Goal: Task Accomplishment & Management: Complete application form

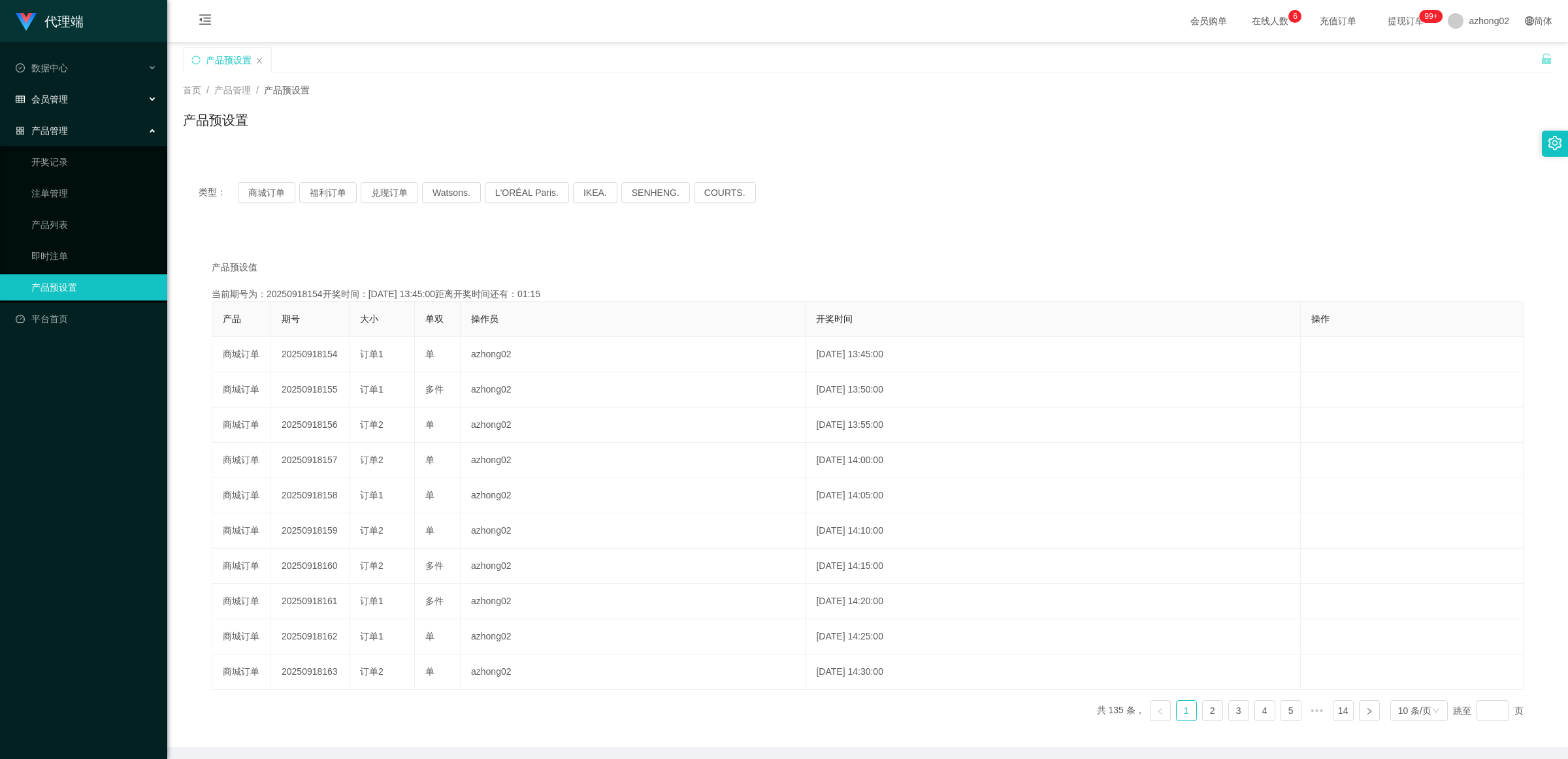
click at [74, 100] on div "会员管理" at bounding box center [84, 100] width 167 height 27
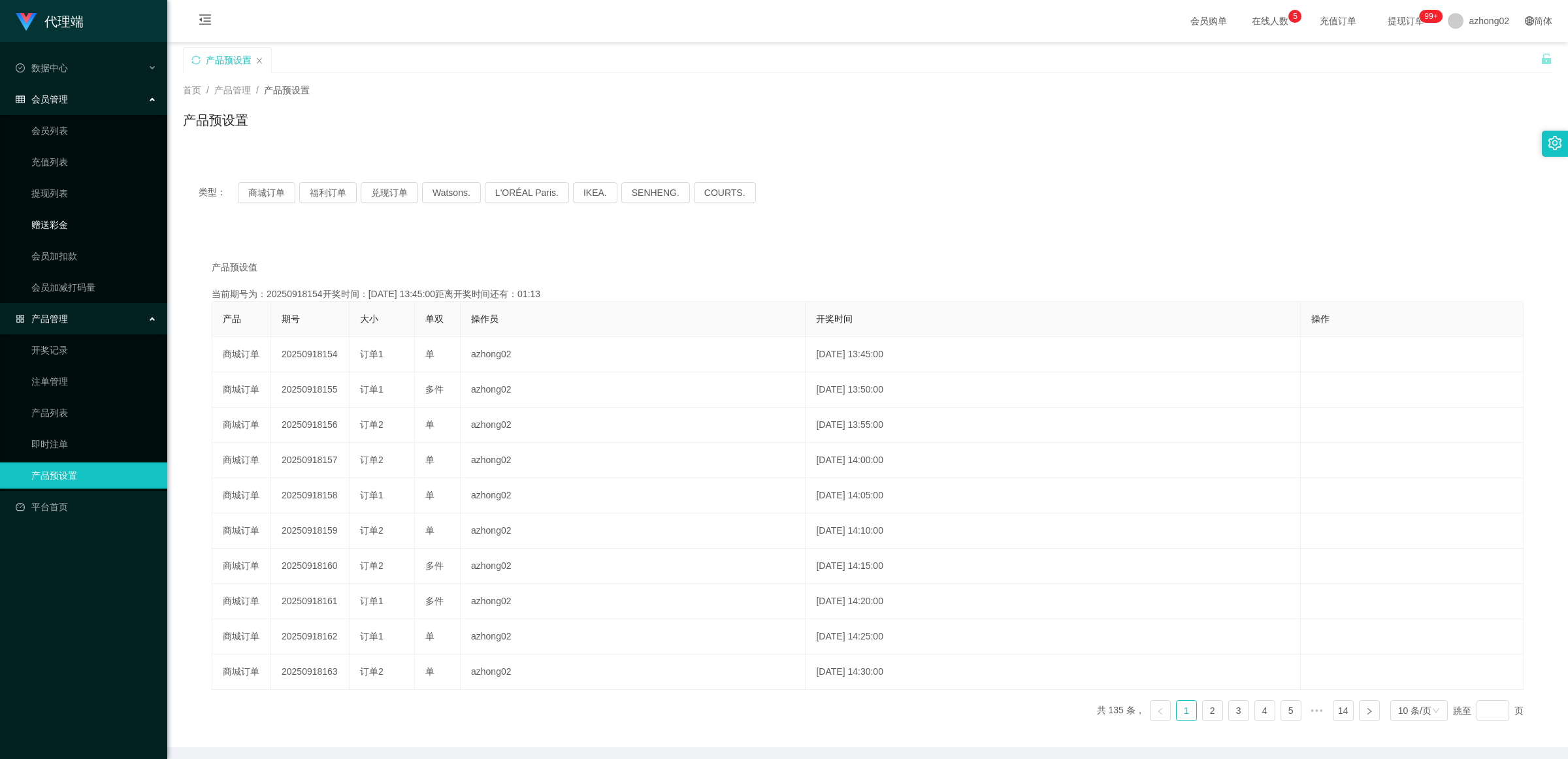
click at [73, 224] on link "赠送彩金" at bounding box center [94, 225] width 125 height 27
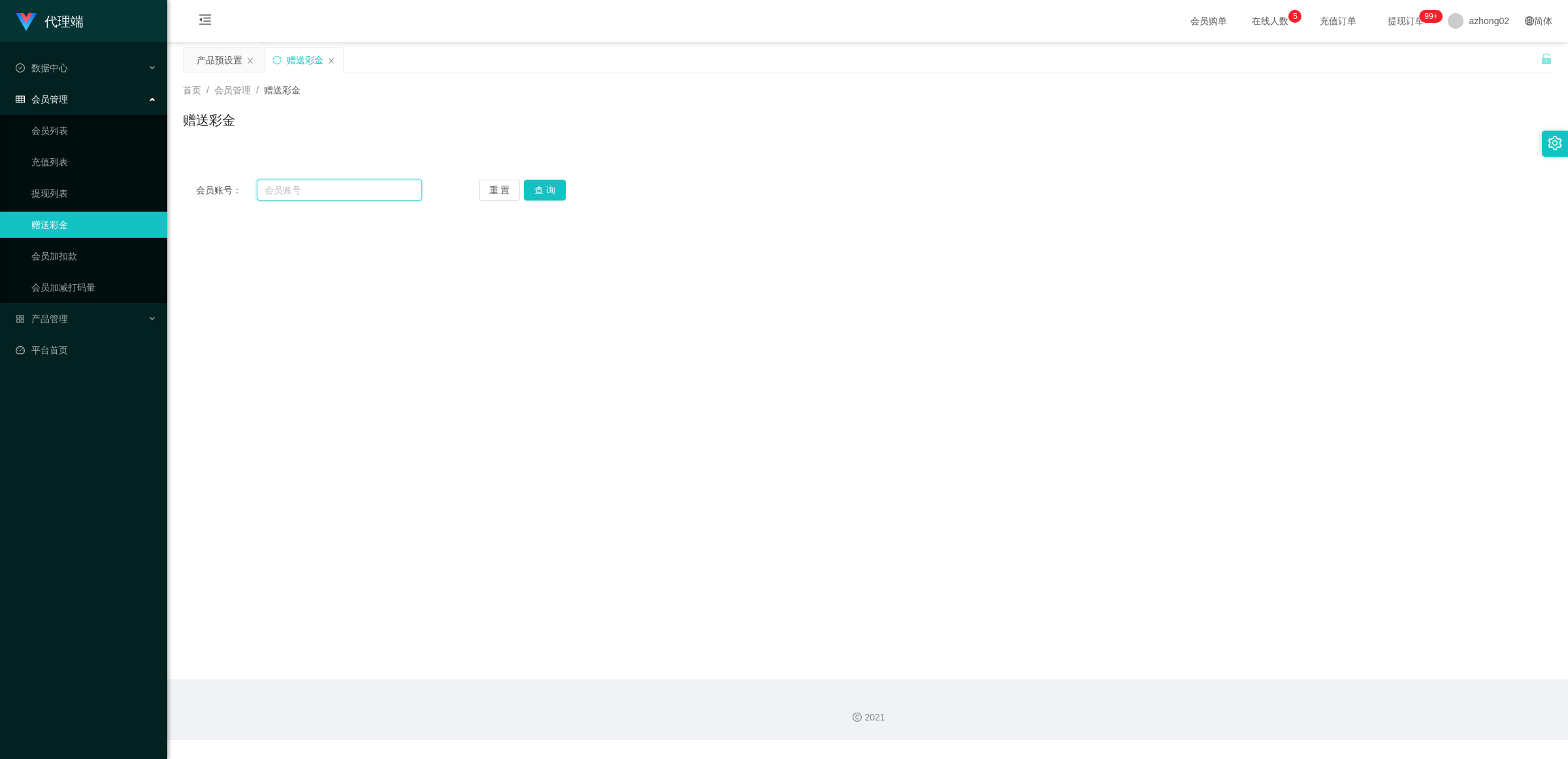
paste input "koflim1014"
type input "koflim1014"
click at [543, 190] on button "查 询" at bounding box center [545, 190] width 42 height 21
click at [540, 184] on button "查 询" at bounding box center [545, 190] width 42 height 21
click at [381, 192] on input "koflim1014" at bounding box center [340, 190] width 165 height 21
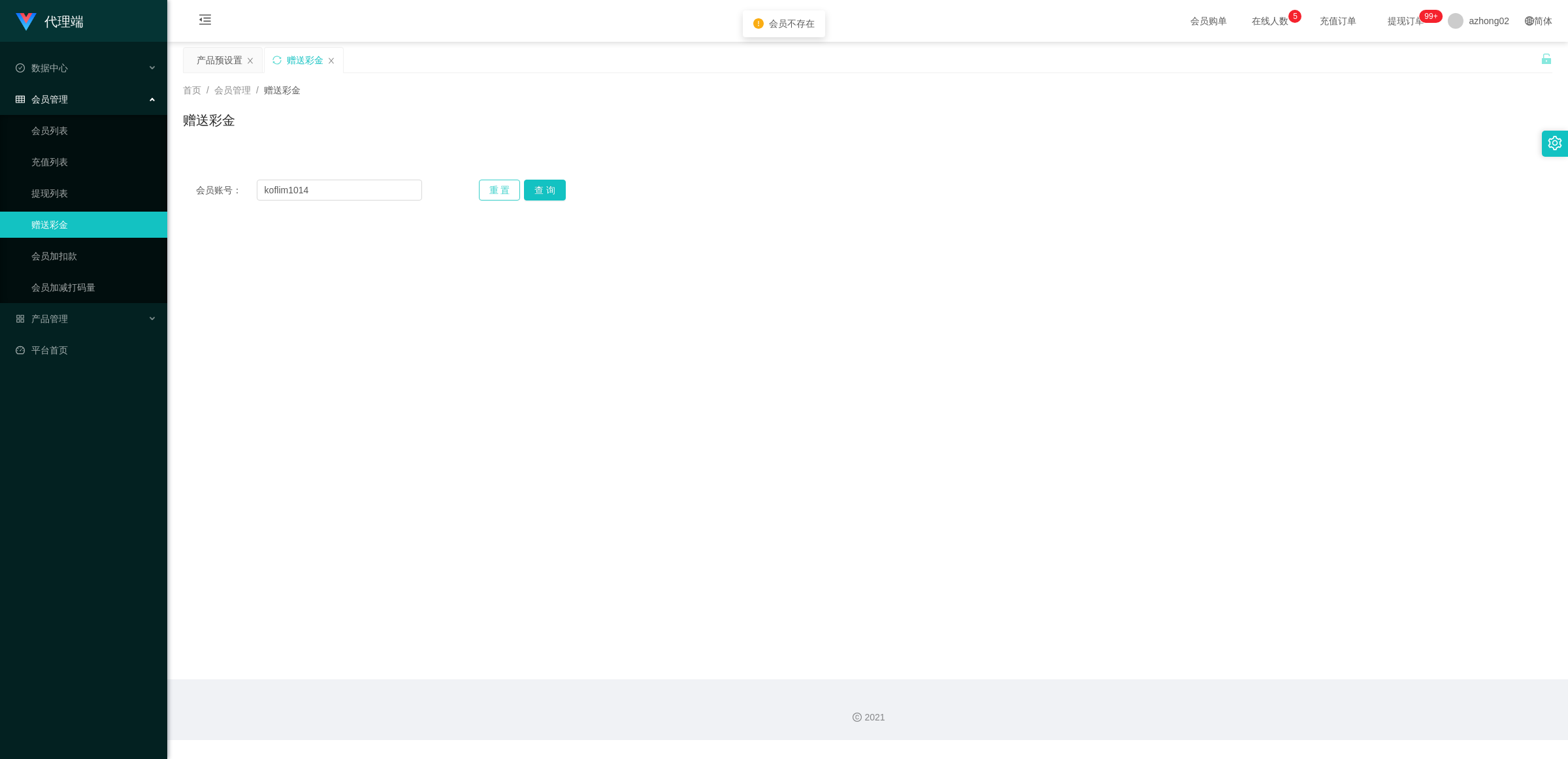
click at [486, 186] on button "重 置" at bounding box center [500, 190] width 42 height 21
click at [49, 255] on link "会员加扣款" at bounding box center [94, 256] width 125 height 27
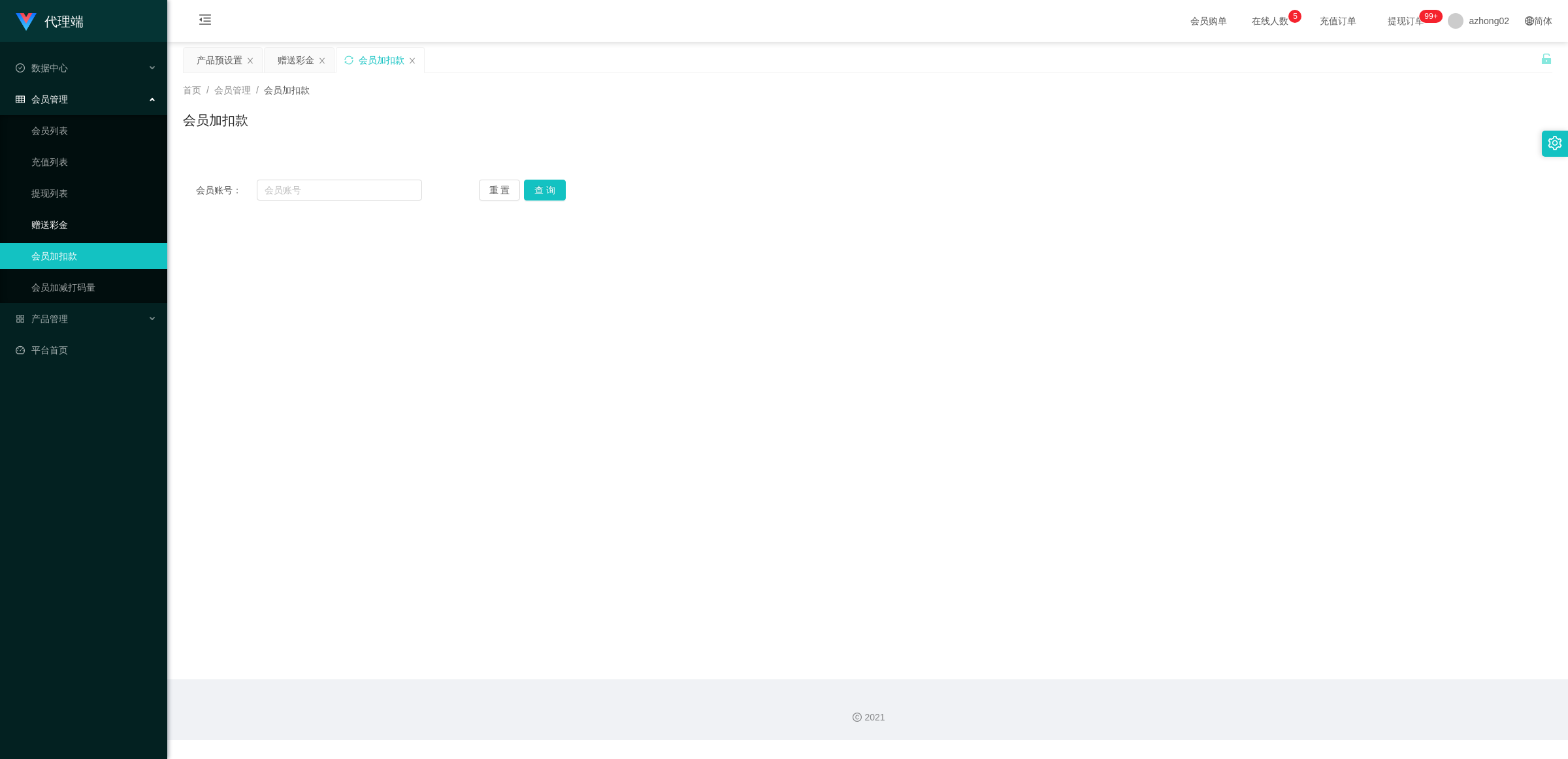
click at [51, 231] on link "赠送彩金" at bounding box center [94, 225] width 125 height 27
click at [47, 252] on link "会员加扣款" at bounding box center [94, 256] width 125 height 27
paste input "koflim1014"
type input "koflim1014"
click at [548, 192] on button "查 询" at bounding box center [545, 190] width 42 height 21
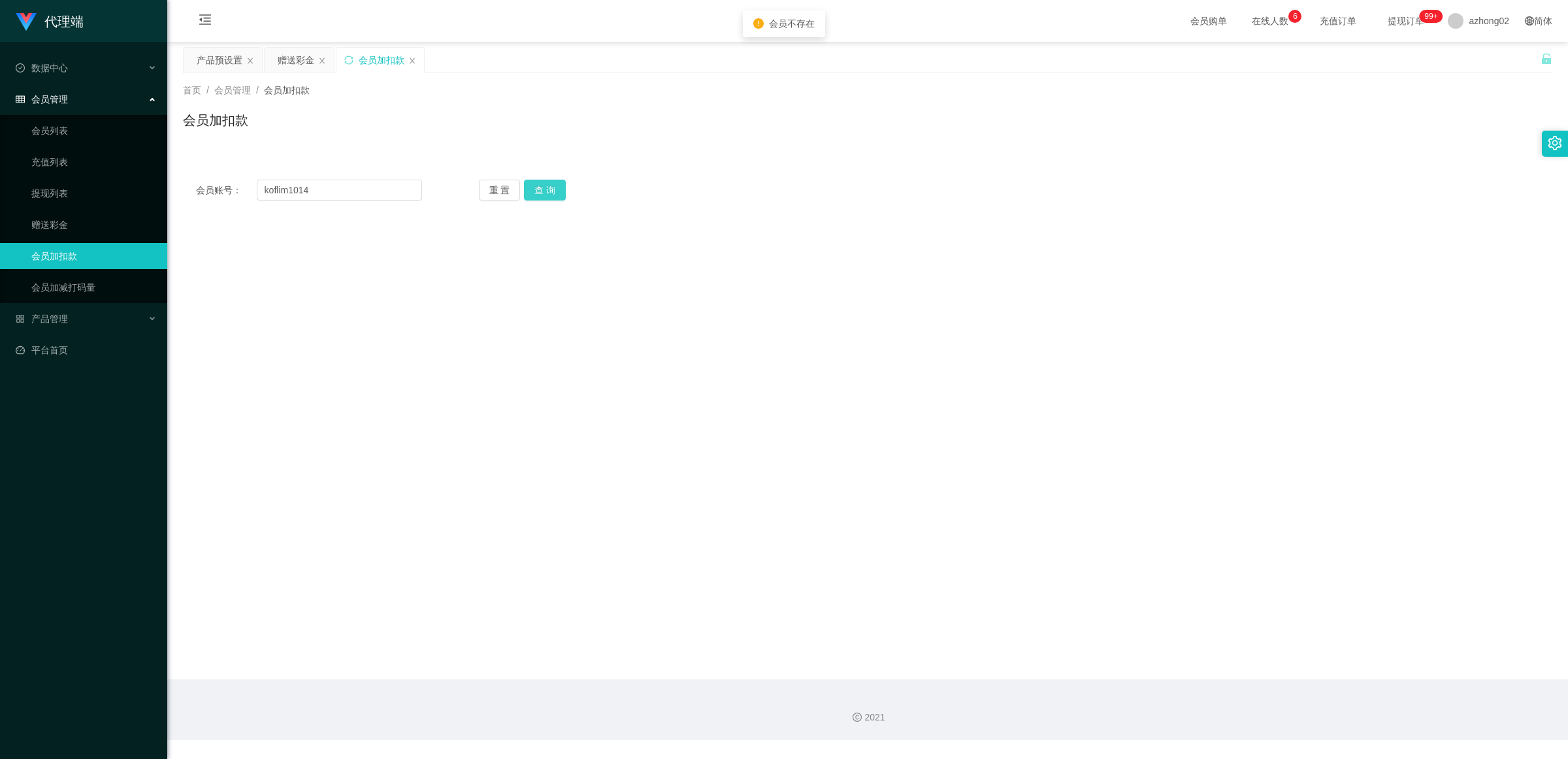
click at [548, 190] on button "查 询" at bounding box center [545, 190] width 42 height 21
click at [484, 188] on button "重 置" at bounding box center [500, 190] width 42 height 21
click at [61, 135] on link "会员列表" at bounding box center [94, 131] width 125 height 27
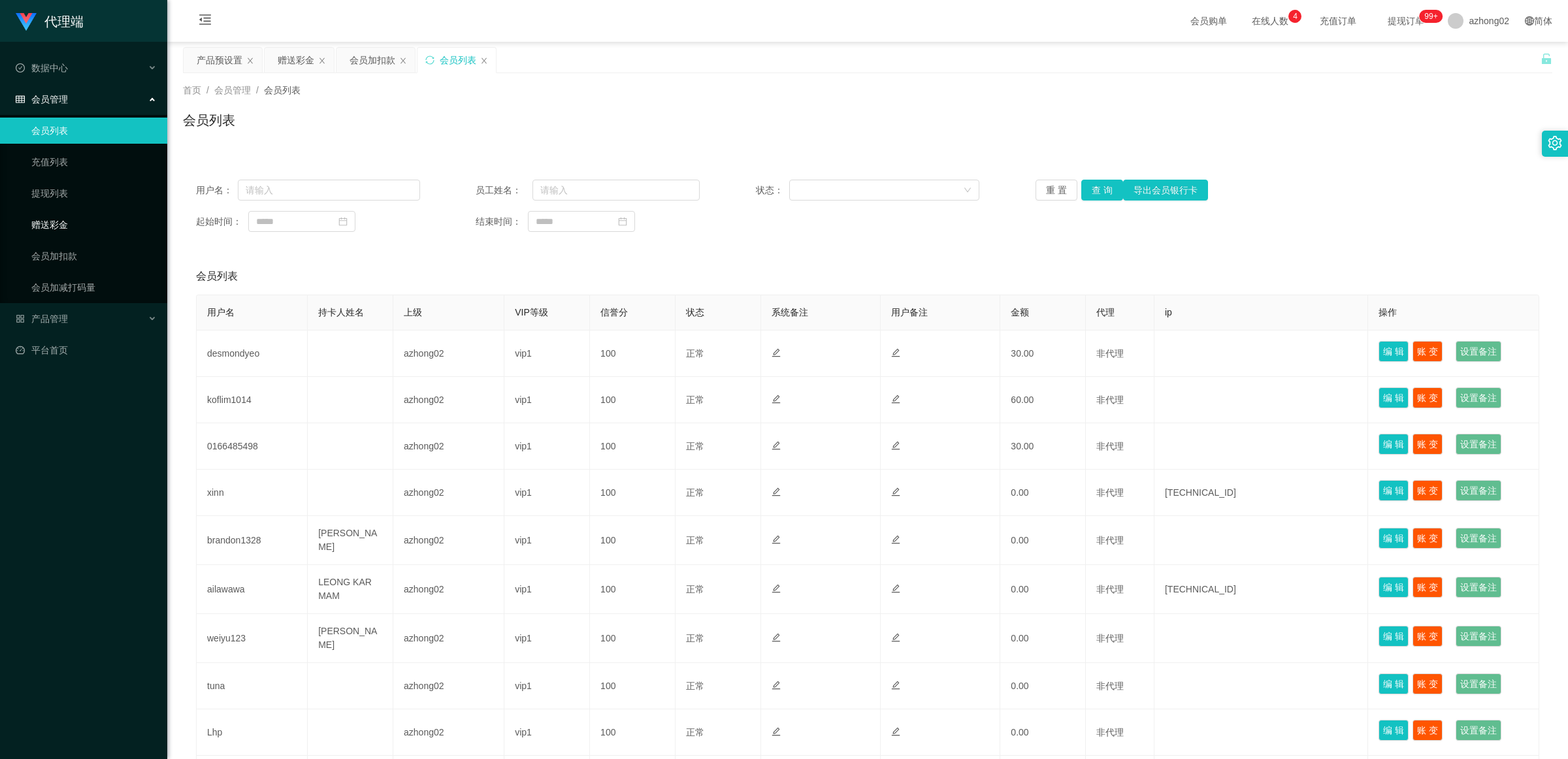
click at [53, 219] on link "赠送彩金" at bounding box center [94, 225] width 125 height 27
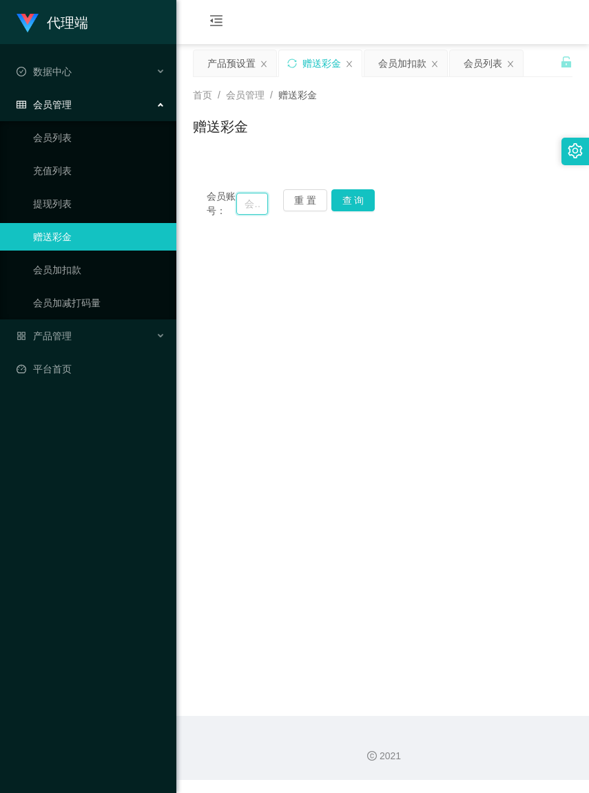
click at [242, 207] on input "text" at bounding box center [251, 204] width 31 height 22
click at [236, 207] on input "text" at bounding box center [251, 204] width 31 height 22
paste input "koflim1014"
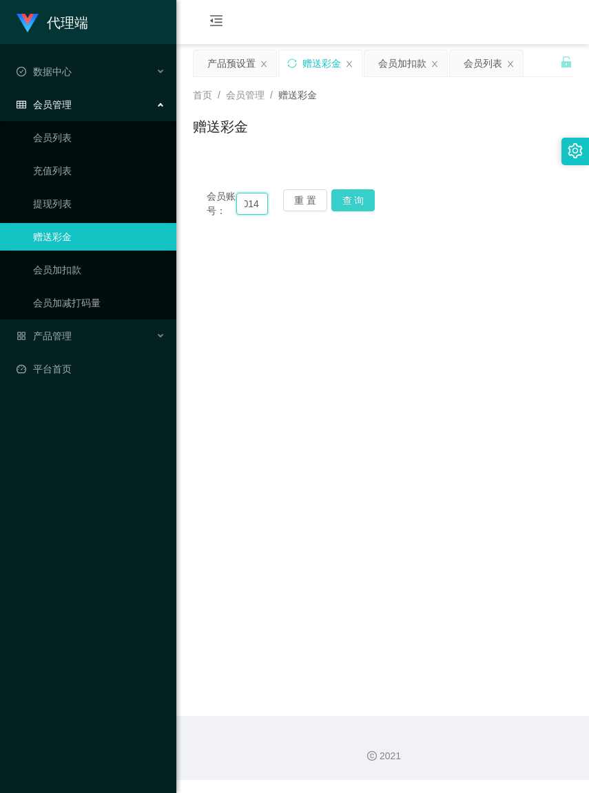
type input "koflim1014"
click at [355, 208] on button "查 询" at bounding box center [353, 200] width 44 height 22
click at [357, 204] on button "查 询" at bounding box center [353, 200] width 44 height 22
click at [321, 202] on button "重 置" at bounding box center [305, 200] width 44 height 22
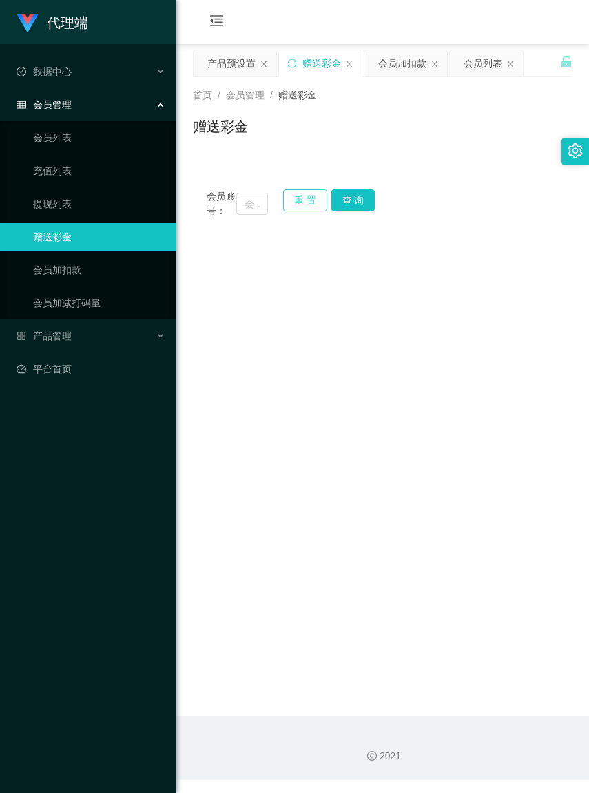
click at [287, 197] on button "重 置" at bounding box center [305, 200] width 44 height 22
click at [241, 204] on input "text" at bounding box center [251, 204] width 31 height 22
click at [238, 204] on input "text" at bounding box center [251, 204] width 31 height 22
paste input "koflim1014"
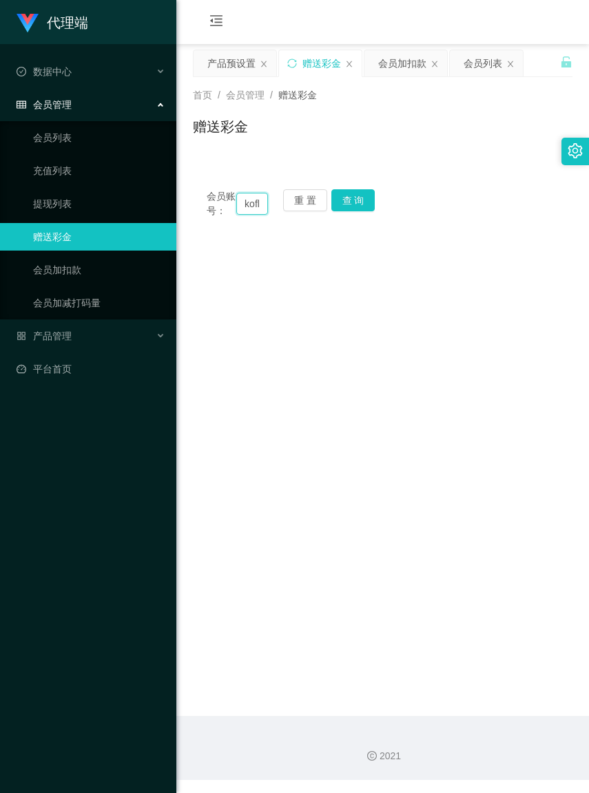
scroll to position [0, 36]
type input "koflim1014"
click at [366, 204] on button "查 询" at bounding box center [353, 200] width 44 height 22
click at [366, 203] on button "查 询" at bounding box center [353, 200] width 44 height 22
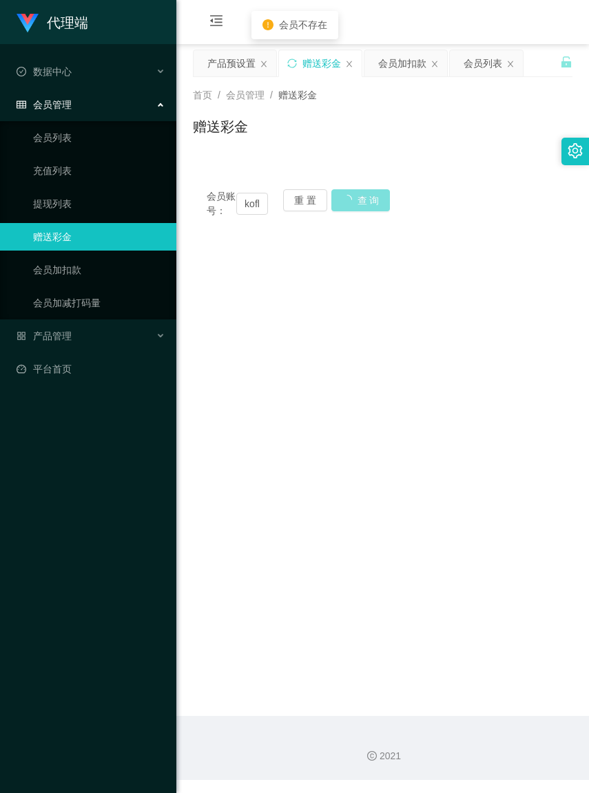
click at [366, 202] on button "查 询" at bounding box center [360, 200] width 59 height 22
click at [240, 210] on input "koflim1014" at bounding box center [251, 204] width 31 height 22
click at [311, 198] on button "重 置" at bounding box center [305, 200] width 44 height 22
click at [242, 209] on input "text" at bounding box center [251, 204] width 31 height 22
click at [239, 209] on input "text" at bounding box center [251, 204] width 31 height 22
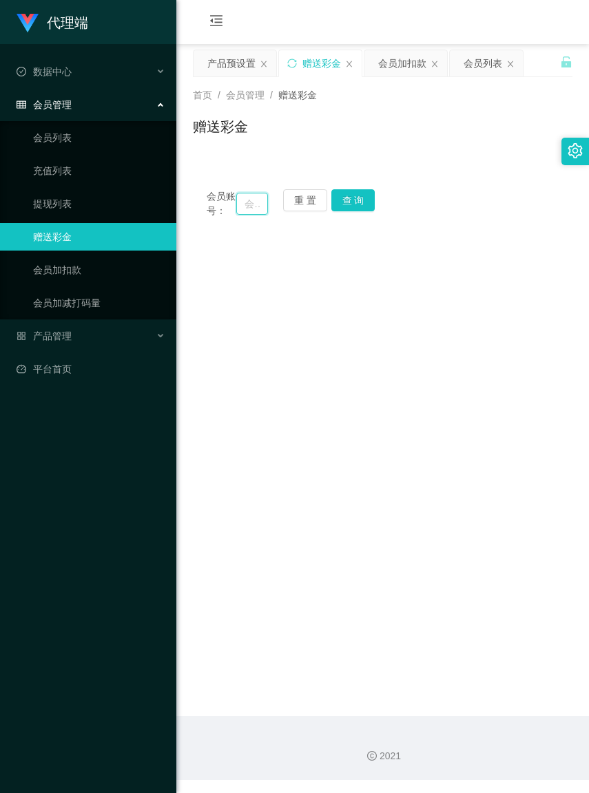
click at [239, 209] on input "text" at bounding box center [251, 204] width 31 height 22
paste input "koflim1014"
type input "koflim1014"
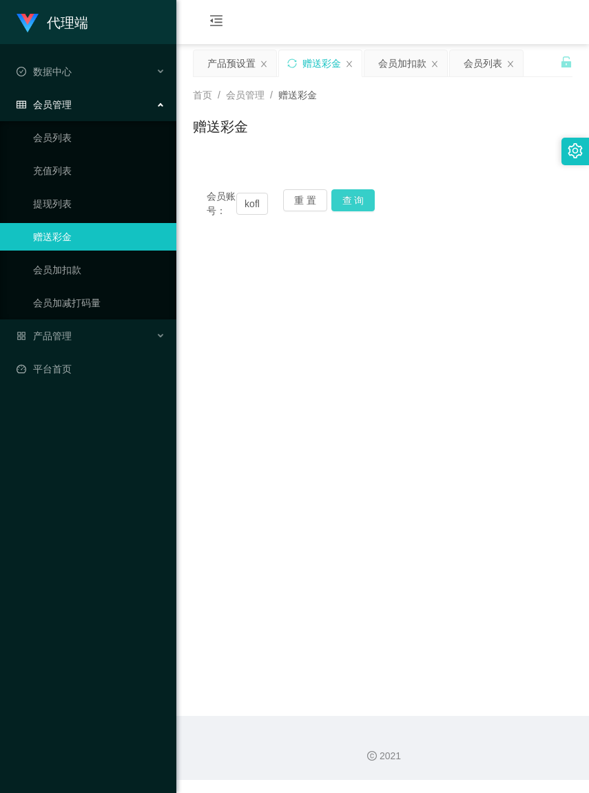
click at [359, 205] on button "查 询" at bounding box center [353, 200] width 44 height 22
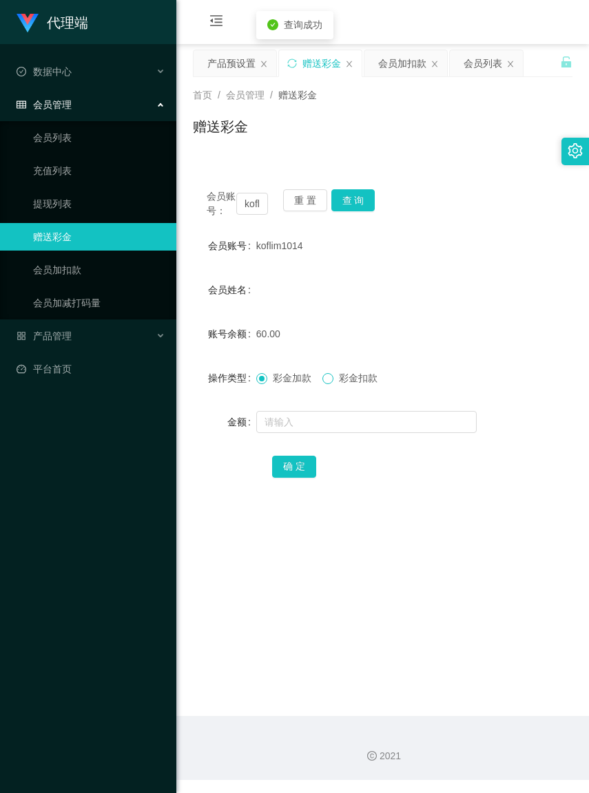
click at [333, 384] on span at bounding box center [327, 378] width 11 height 11
click at [327, 433] on input "text" at bounding box center [366, 422] width 220 height 22
type input "60"
click at [300, 478] on button "确 定" at bounding box center [294, 467] width 44 height 22
click at [83, 344] on div "产品管理" at bounding box center [88, 336] width 176 height 28
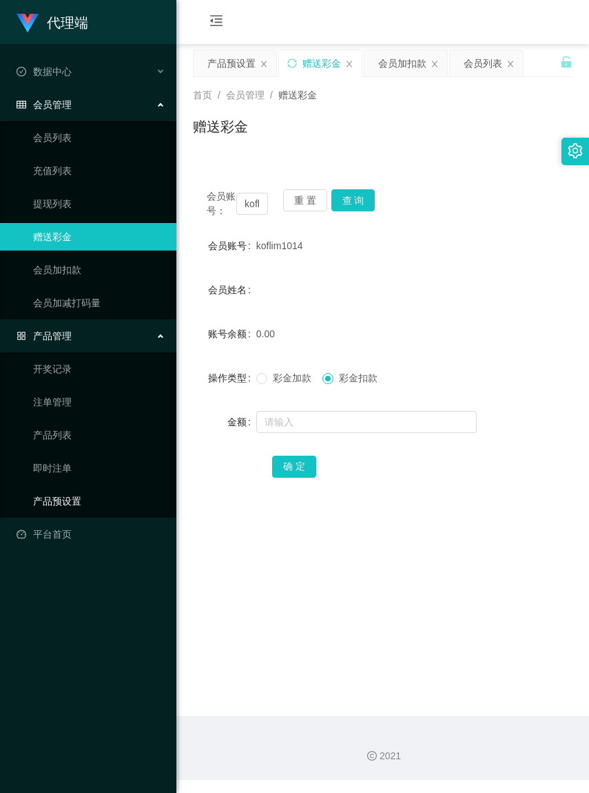
click at [56, 493] on link "产品预设置" at bounding box center [99, 501] width 132 height 28
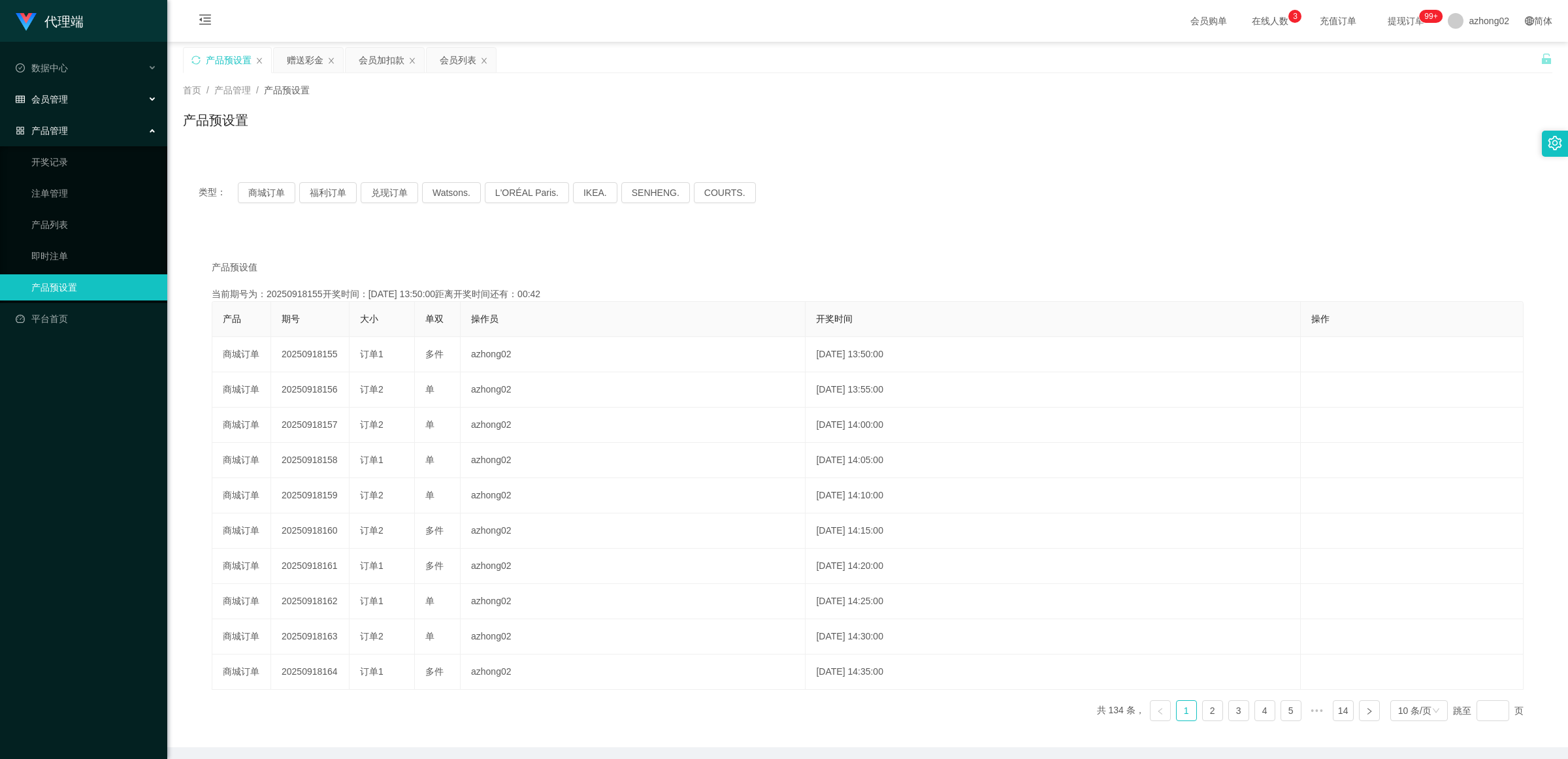
click at [63, 102] on span "会员管理" at bounding box center [42, 99] width 52 height 10
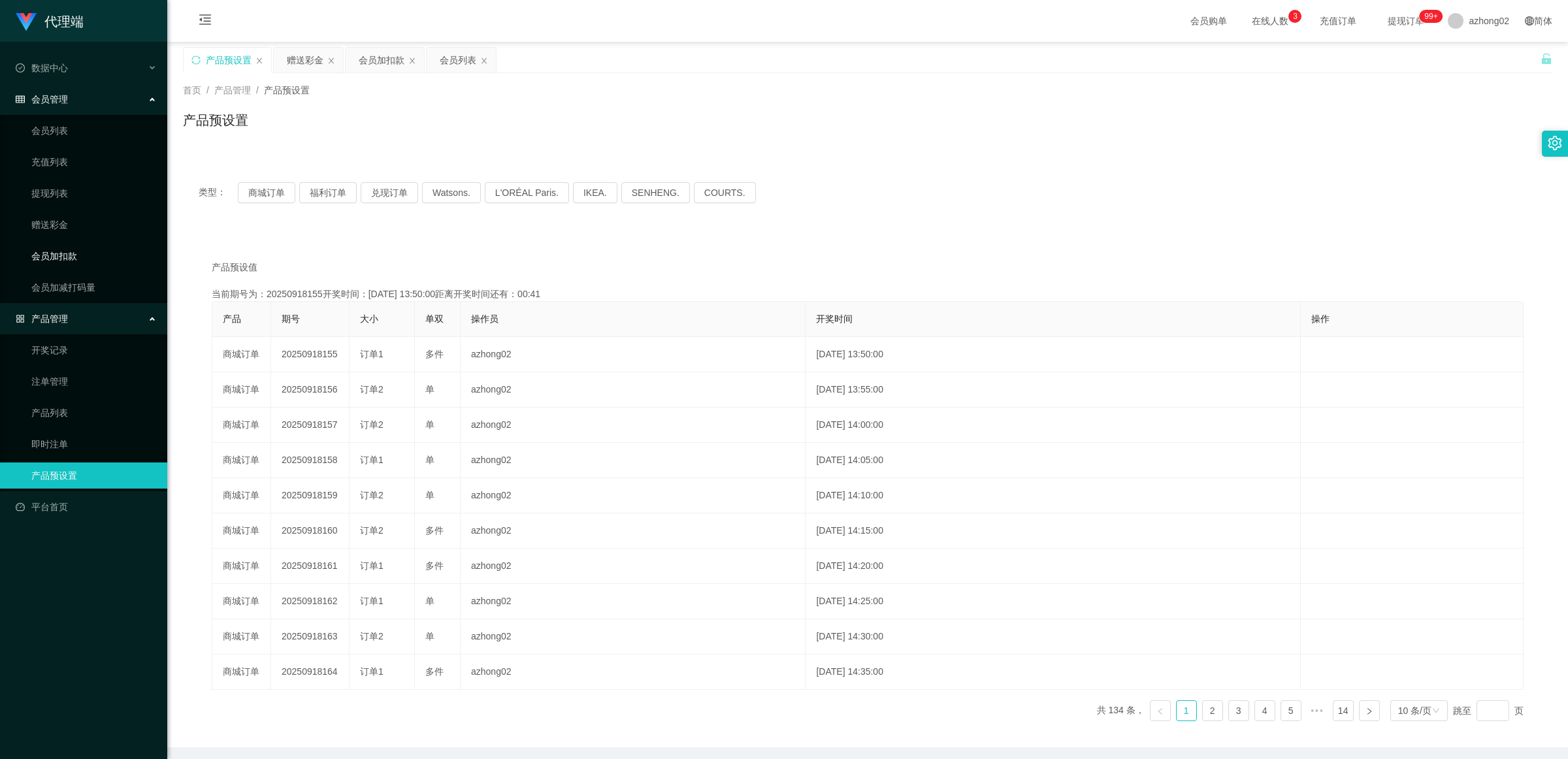
click at [57, 256] on link "会员加扣款" at bounding box center [94, 256] width 125 height 27
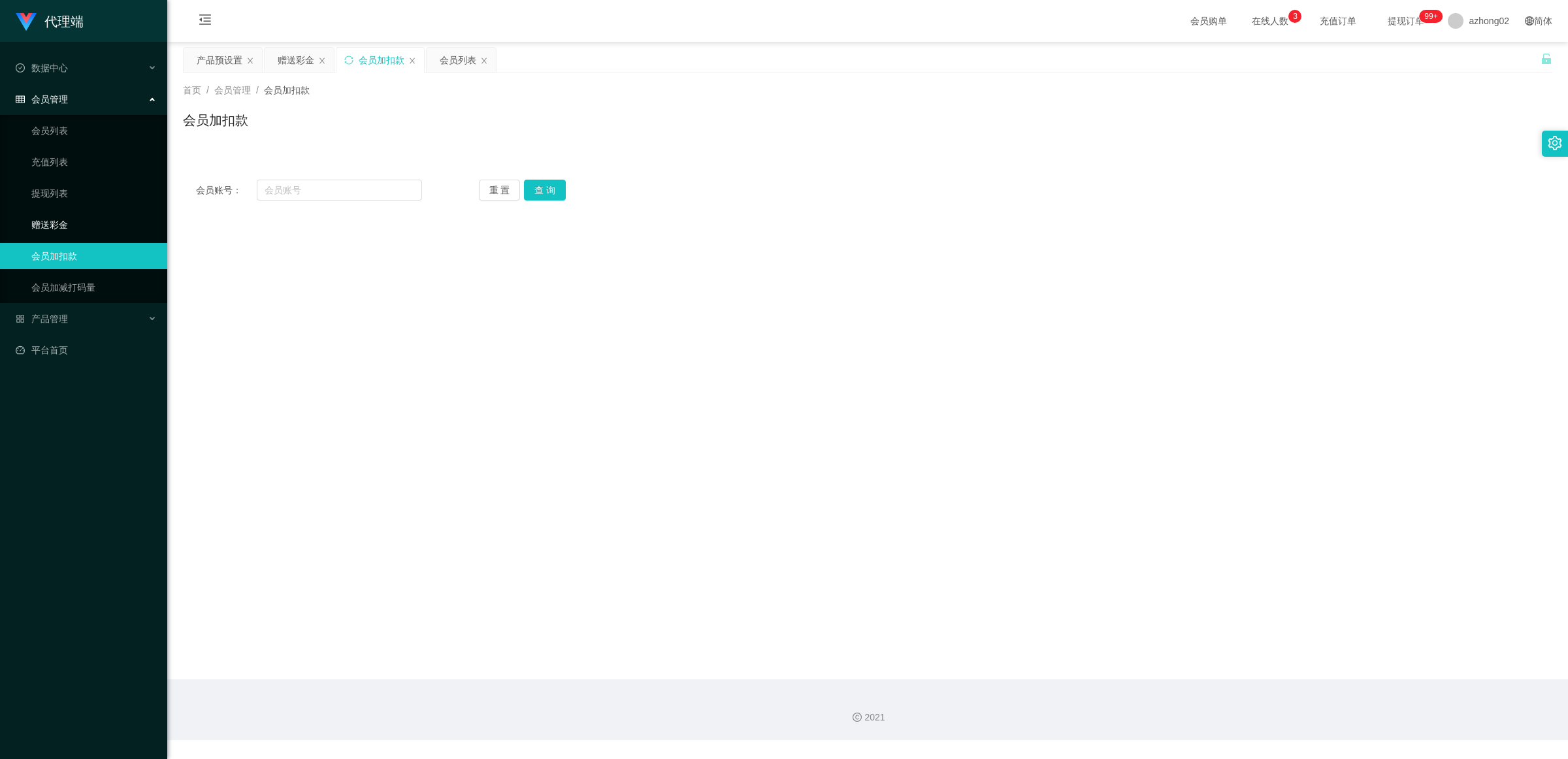
click at [50, 226] on link "赠送彩金" at bounding box center [94, 225] width 125 height 27
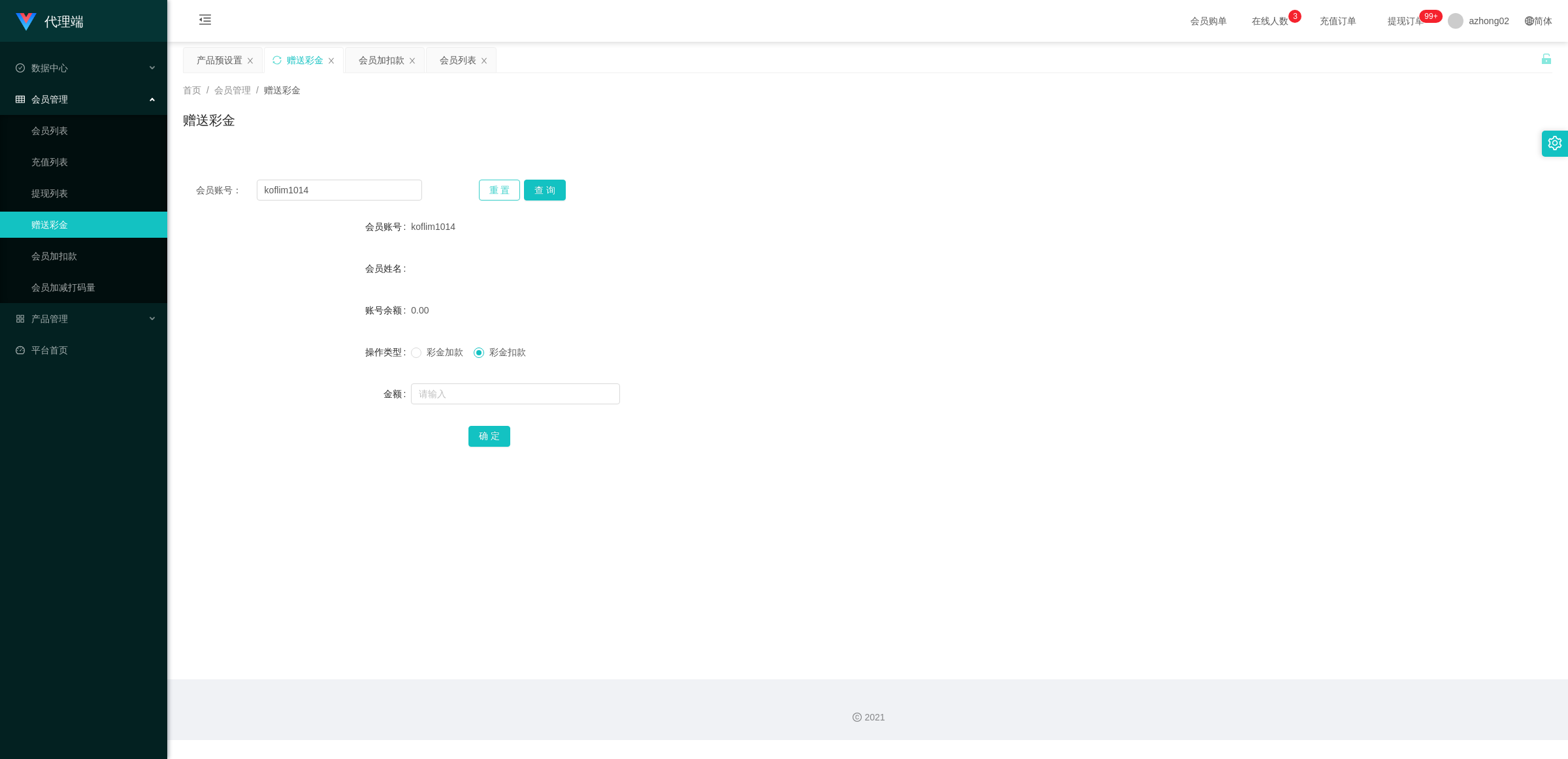
click at [500, 187] on button "重 置" at bounding box center [500, 190] width 42 height 21
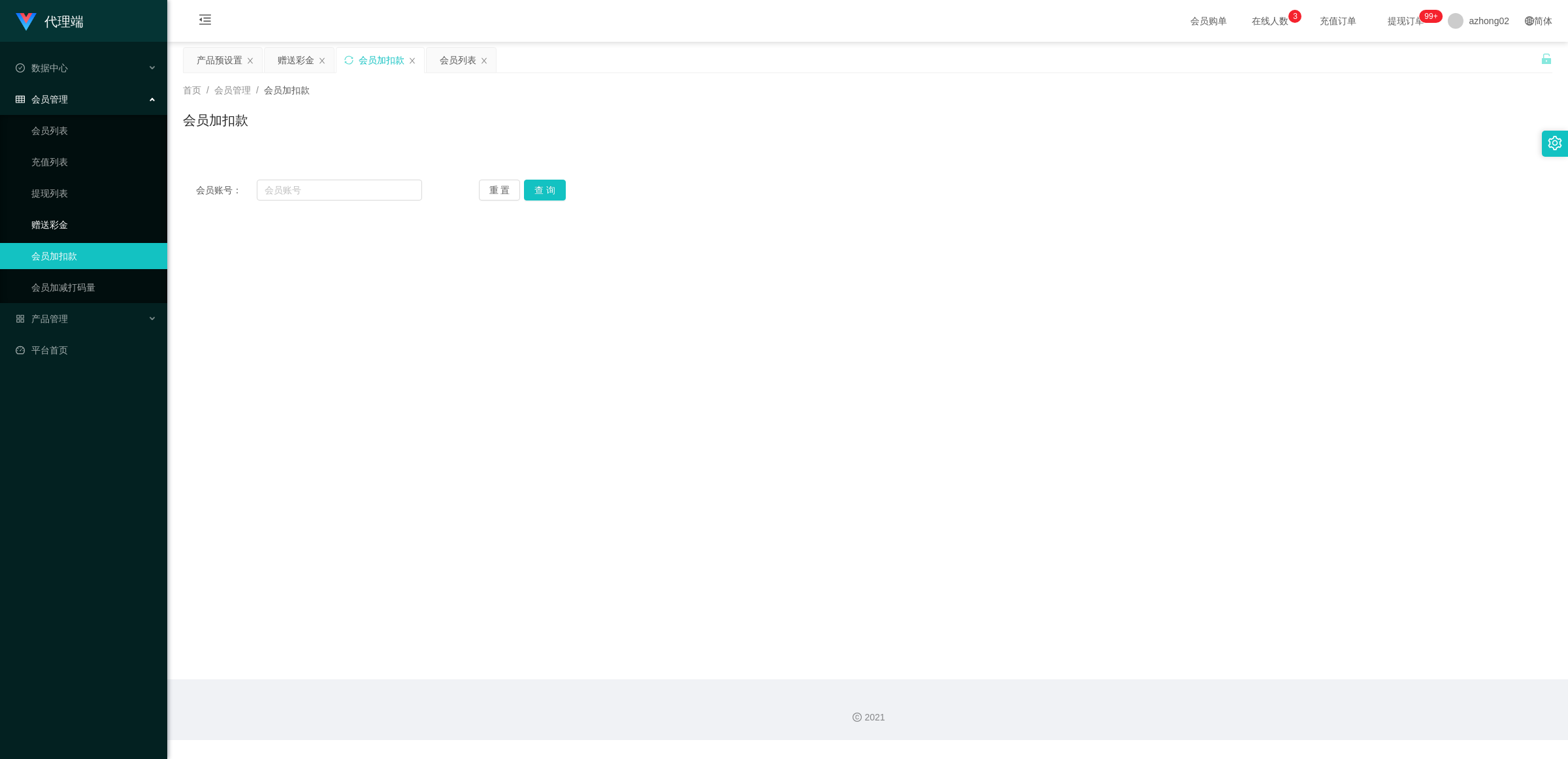
click at [95, 221] on link "赠送彩金" at bounding box center [94, 225] width 125 height 27
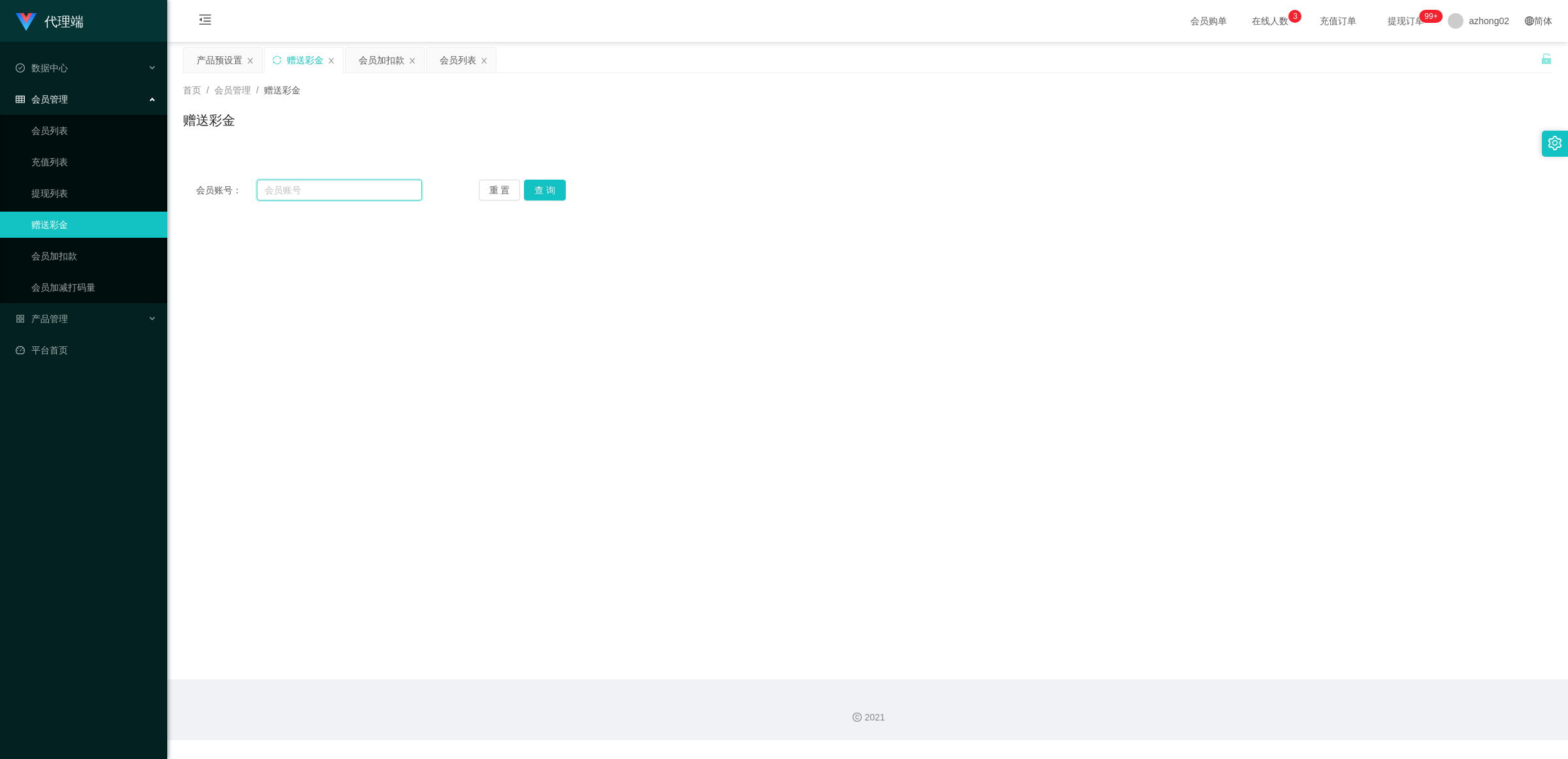
click at [343, 185] on input "text" at bounding box center [340, 190] width 165 height 21
paste input "brandon1328"
type input "brandon1328"
click at [547, 196] on button "查 询" at bounding box center [545, 190] width 42 height 21
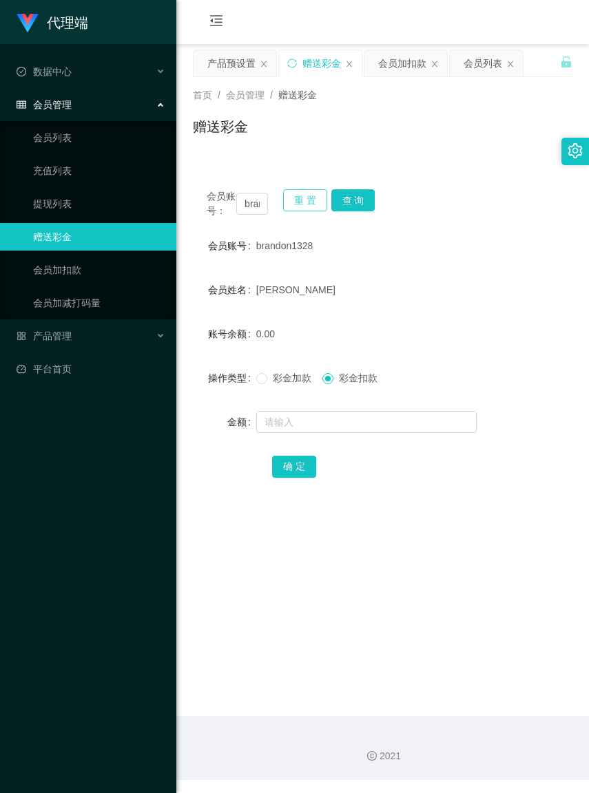
click at [306, 201] on button "重 置" at bounding box center [305, 200] width 44 height 22
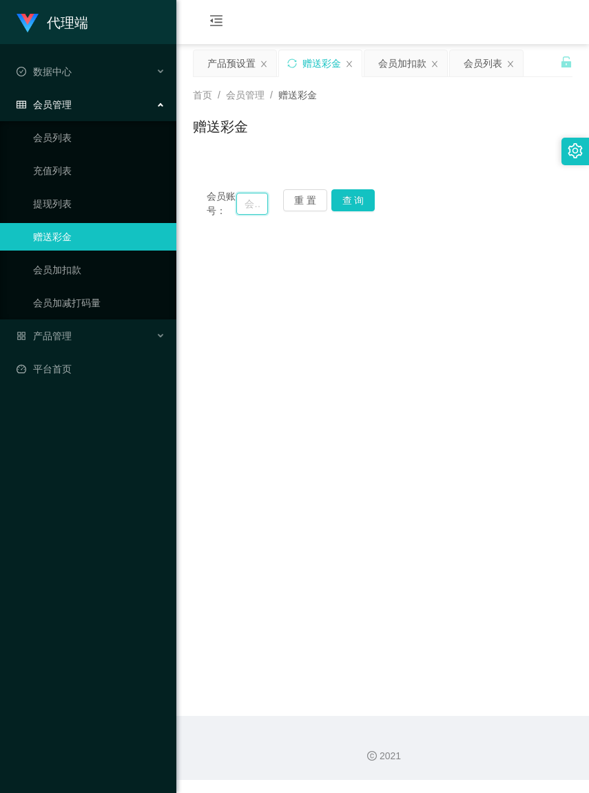
click at [238, 205] on input "text" at bounding box center [251, 204] width 31 height 22
paste input "brandon1328"
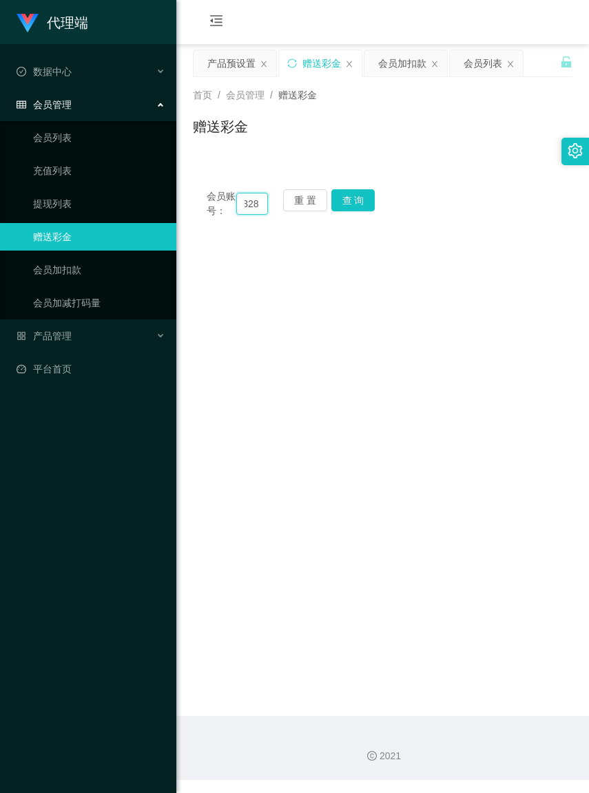
type input "brandon1328"
click at [369, 183] on div "会员账号： brandon1328 重 置 查 询 会员账号 brandon1328 会员姓名 [PERSON_NAME] 账号余额 0.00 操作类型 彩金…" at bounding box center [382, 204] width 379 height 56
click at [365, 195] on button "查 询" at bounding box center [353, 200] width 44 height 22
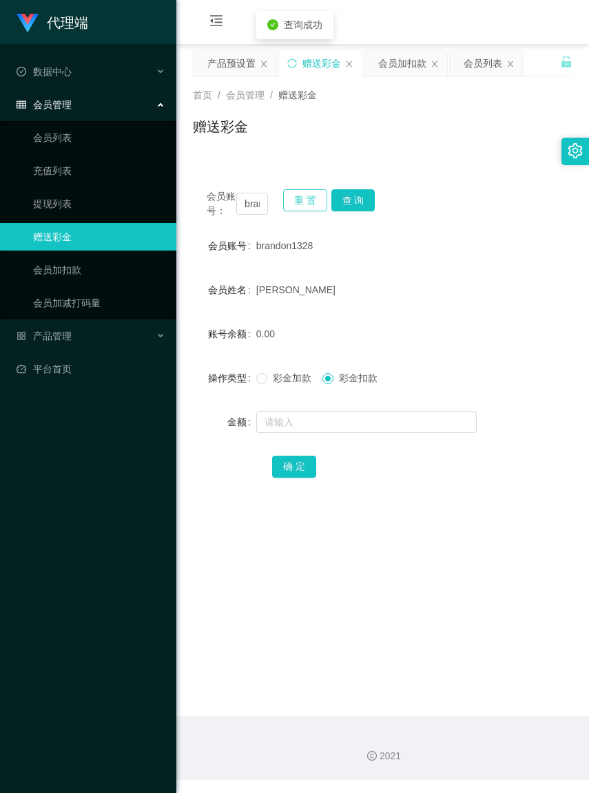
click at [313, 207] on button "重 置" at bounding box center [305, 200] width 44 height 22
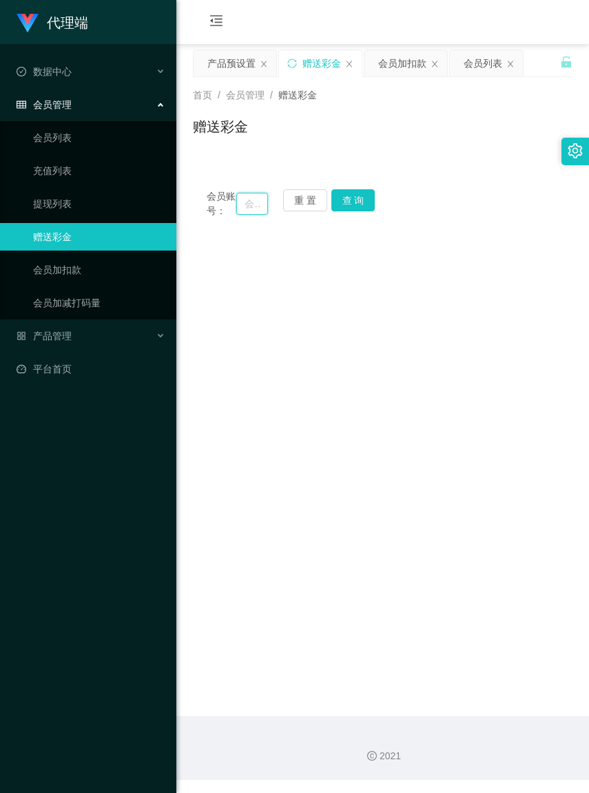
paste input "brandon1328"
type input "brandon1328"
click at [355, 201] on button "查 询" at bounding box center [353, 200] width 44 height 22
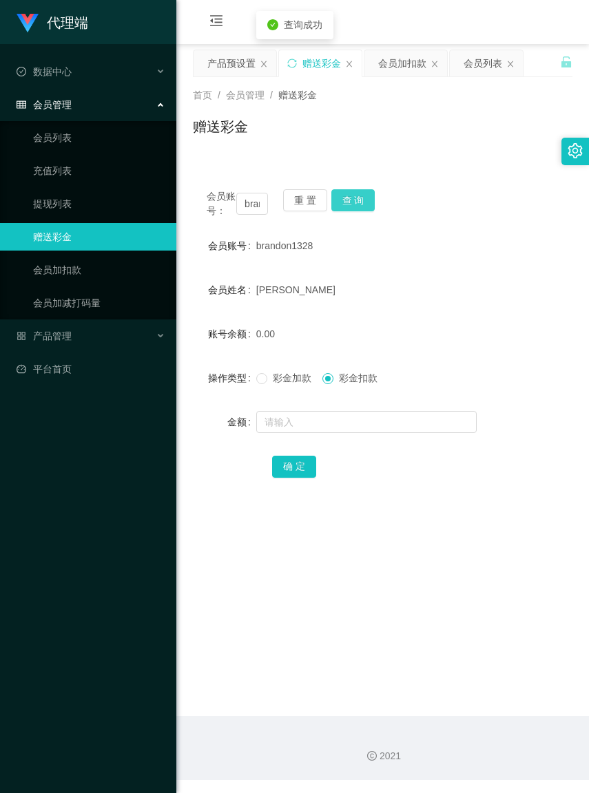
click at [362, 196] on button "查 询" at bounding box center [353, 200] width 44 height 22
click at [362, 196] on div "会员账号： brandon1328 重 置 查 询" at bounding box center [382, 203] width 379 height 29
click at [362, 196] on button "查 询" at bounding box center [353, 200] width 44 height 22
click at [342, 207] on button "查 询" at bounding box center [353, 200] width 44 height 22
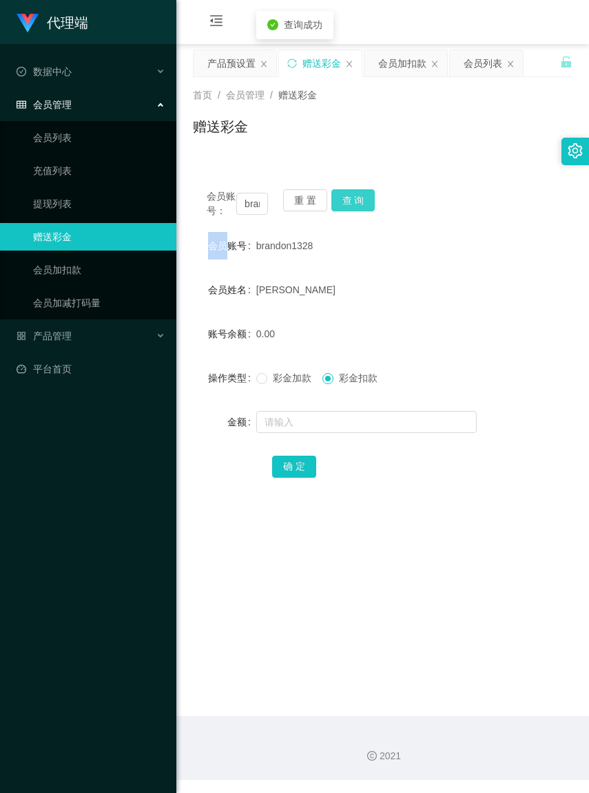
click at [342, 207] on button "查 询" at bounding box center [353, 200] width 44 height 22
click at [342, 205] on div "会员账号： brandon1328 重 置 查 询" at bounding box center [382, 203] width 379 height 29
click at [342, 205] on button "查 询" at bounding box center [353, 200] width 44 height 22
click at [342, 205] on div "会员账号： brandon1328 重 置 查 询" at bounding box center [382, 203] width 379 height 29
click at [342, 204] on button "查 询" at bounding box center [353, 200] width 44 height 22
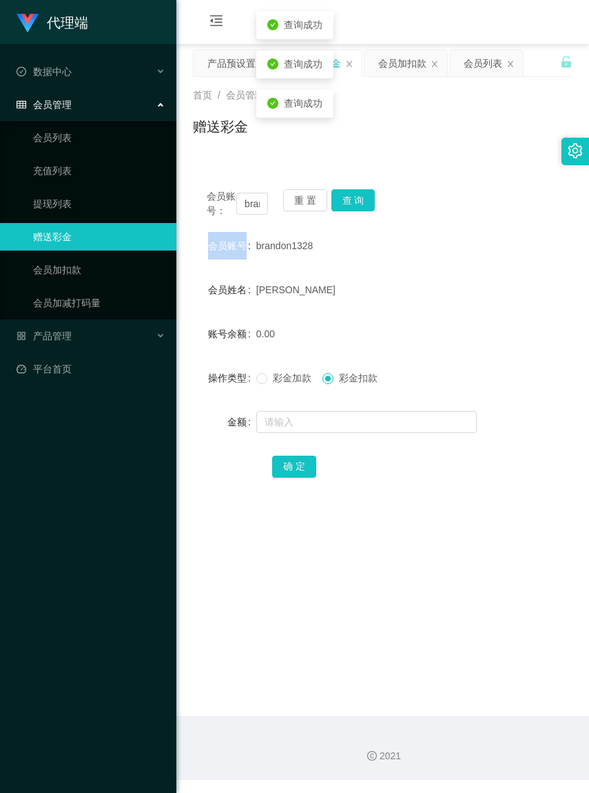
click at [342, 204] on div "会员账号： brandon1328 重 置 查 询" at bounding box center [382, 203] width 379 height 29
click at [342, 204] on button "查 询" at bounding box center [360, 200] width 59 height 22
click at [342, 204] on div "会员账号： brandon1328 重 置 查 询" at bounding box center [382, 203] width 379 height 29
click at [342, 204] on button "查 询" at bounding box center [353, 200] width 44 height 22
click at [342, 204] on div "会员账号： brandon1328 重 置 查 询" at bounding box center [382, 203] width 379 height 29
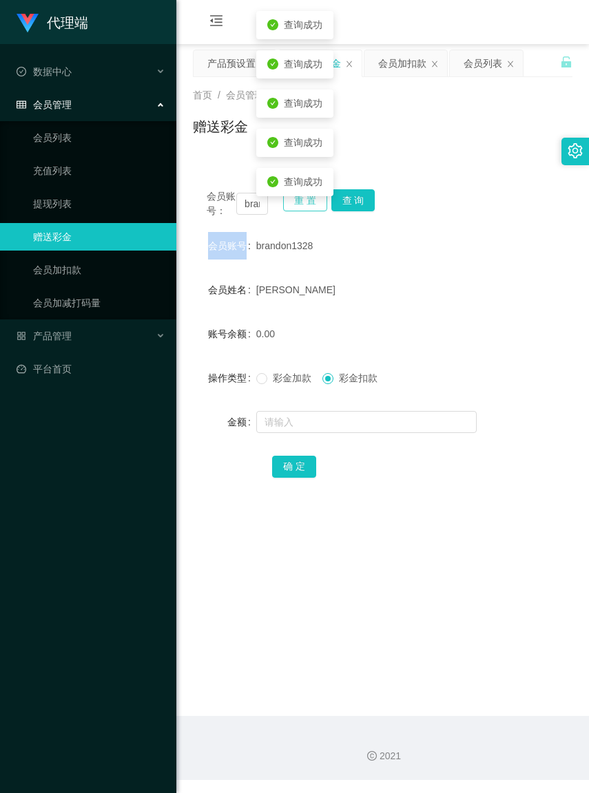
click at [301, 204] on button "重 置" at bounding box center [305, 200] width 44 height 22
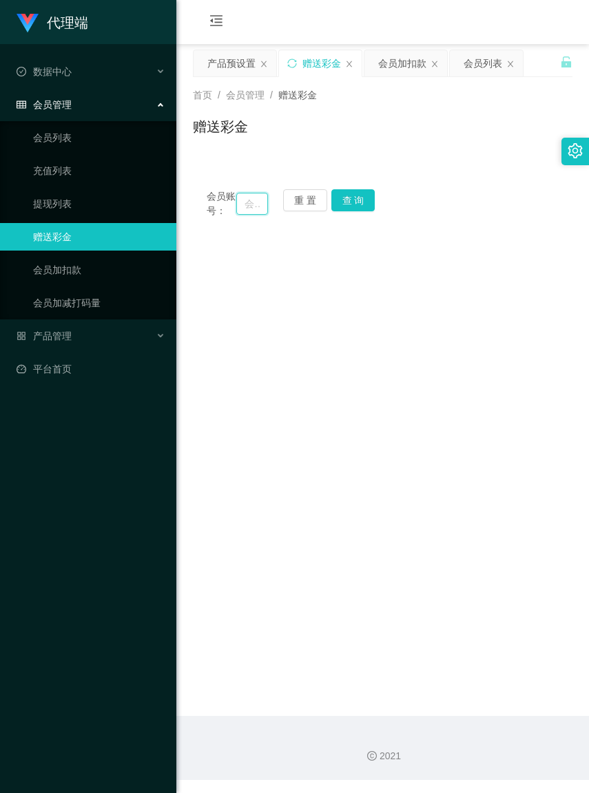
click at [241, 208] on input "text" at bounding box center [251, 204] width 31 height 22
paste input "brandon1328"
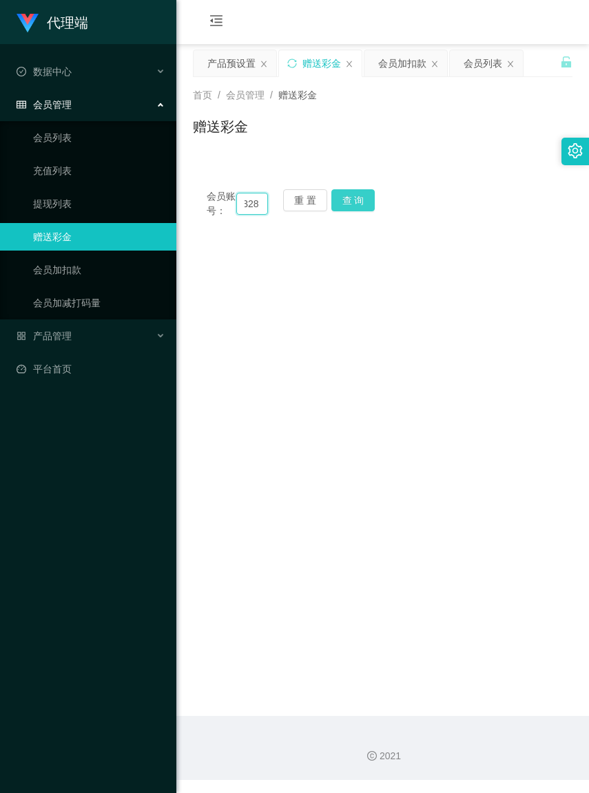
type input "brandon1328"
click at [364, 195] on button "查 询" at bounding box center [353, 200] width 44 height 22
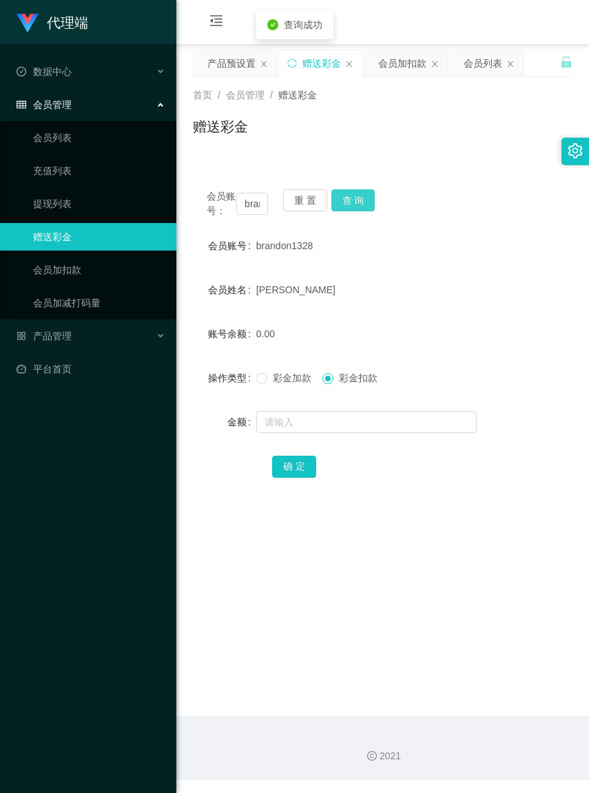
click at [364, 197] on button "查 询" at bounding box center [353, 200] width 44 height 22
click at [364, 193] on button "查 询" at bounding box center [353, 200] width 44 height 22
click at [364, 193] on div "会员账号： brandon1328 重 置 查 询" at bounding box center [382, 203] width 379 height 29
click at [364, 193] on button "查 询" at bounding box center [353, 200] width 44 height 22
click at [364, 193] on div "会员账号： brandon1328 重 置 查 询" at bounding box center [382, 203] width 379 height 29
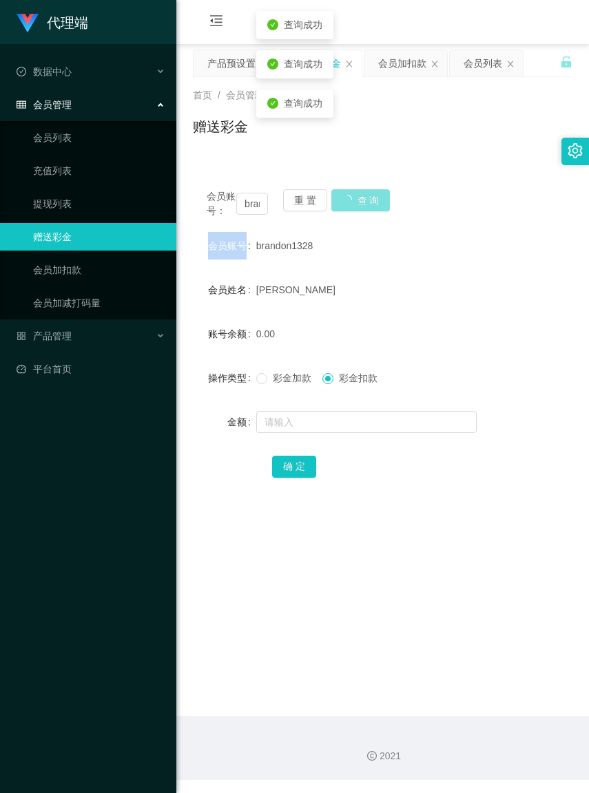
click at [364, 193] on button "查 询" at bounding box center [360, 200] width 59 height 22
click at [364, 193] on div "会员账号： brandon1328 重 置 查 询" at bounding box center [382, 203] width 379 height 29
click at [364, 193] on button "查 询" at bounding box center [360, 200] width 59 height 22
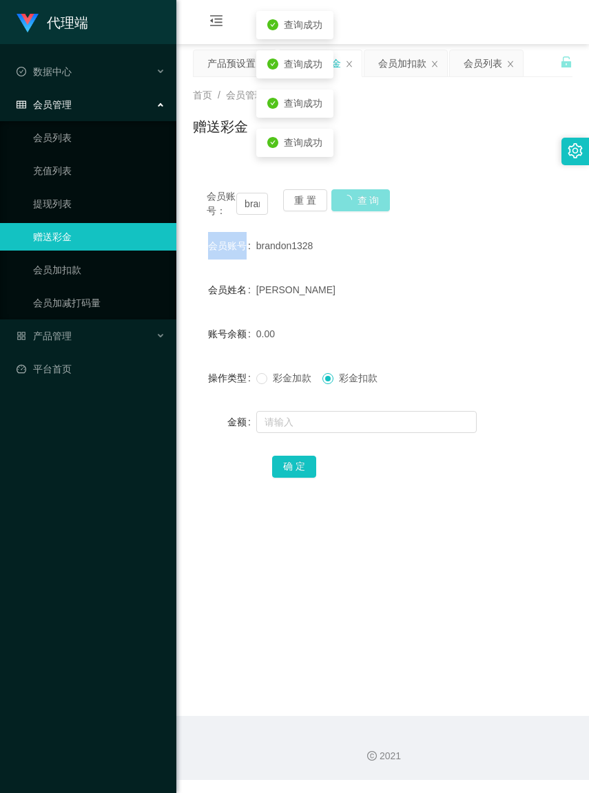
click at [364, 191] on div "会员账号： brandon1328 重 置 查 询" at bounding box center [382, 203] width 379 height 29
click at [364, 191] on button "查 询" at bounding box center [353, 200] width 44 height 22
click at [364, 191] on div "会员账号： brandon1328 重 置 查 询" at bounding box center [382, 203] width 379 height 29
click at [364, 191] on button "查 询" at bounding box center [360, 200] width 59 height 22
click at [364, 191] on div "会员账号： brandon1328 重 置 查 询" at bounding box center [382, 203] width 379 height 29
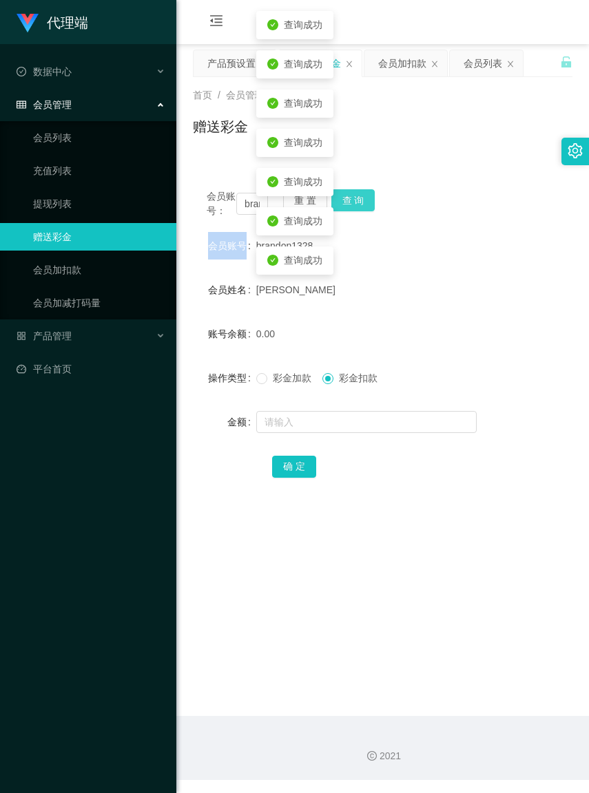
click at [364, 191] on button "查 询" at bounding box center [353, 200] width 44 height 22
click at [364, 191] on div "会员账号： brandon1328 重 置 查 询" at bounding box center [382, 203] width 379 height 29
click at [364, 191] on button "查 询" at bounding box center [360, 200] width 59 height 22
click at [364, 191] on div "会员账号： brandon1328 重 置 查 询" at bounding box center [382, 203] width 379 height 29
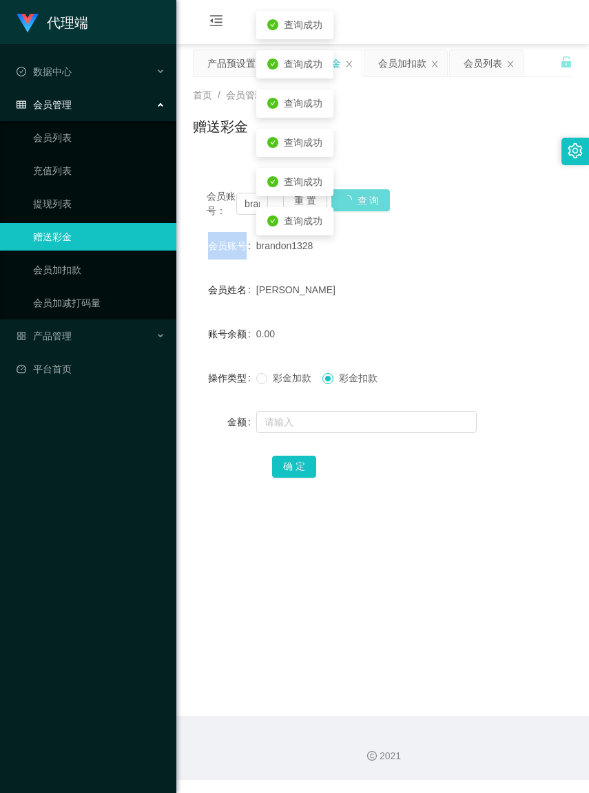
click at [364, 191] on div "会员账号： brandon1328 重 置 查 询" at bounding box center [382, 203] width 379 height 29
click at [364, 191] on button "查 询" at bounding box center [360, 200] width 59 height 22
click at [364, 191] on div "会员账号： brandon1328 重 置 查 询" at bounding box center [382, 203] width 379 height 29
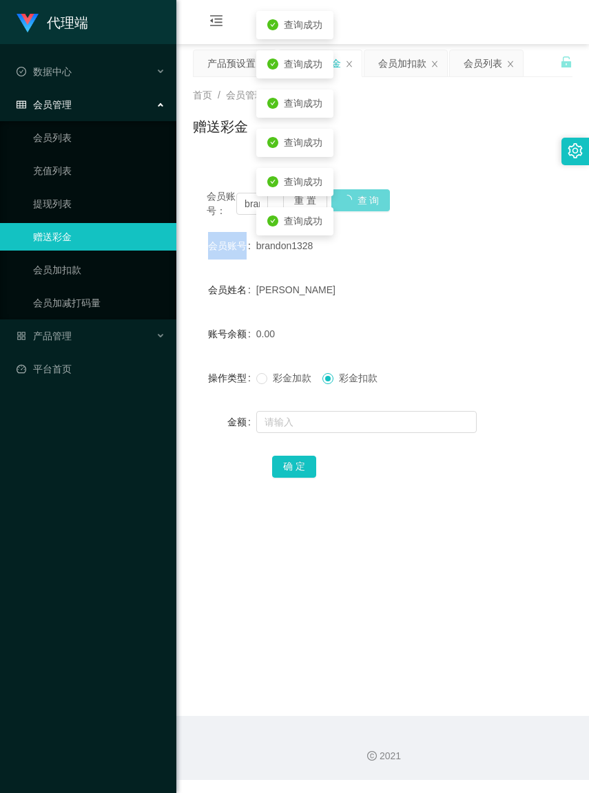
click at [364, 191] on div "会员账号： brandon1328 重 置 查 询" at bounding box center [382, 203] width 379 height 29
